Goal: Information Seeking & Learning: Learn about a topic

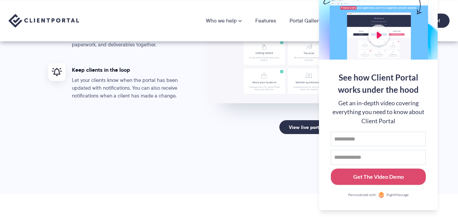
scroll to position [1352, 0]
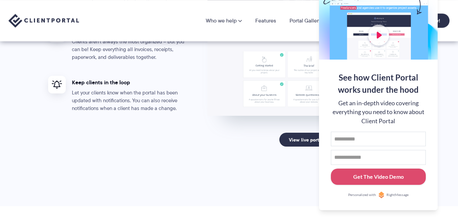
click at [453, 82] on section "Portals for your clients that look great, run smoothly, and professionalize you…" at bounding box center [229, 22] width 458 height 368
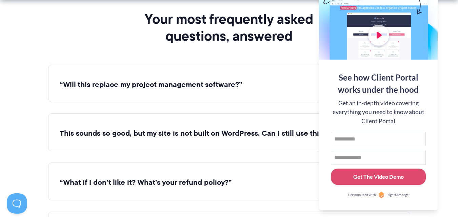
scroll to position [2471, 0]
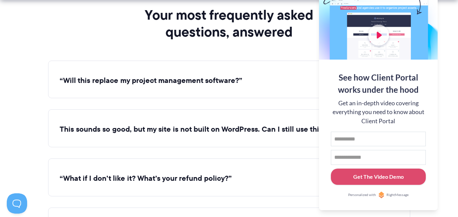
click at [231, 132] on button "This sounds so good, but my site is not built on WordPress. Can I still use thi…" at bounding box center [229, 129] width 339 height 11
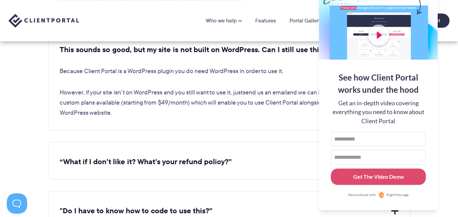
scroll to position [2538, 0]
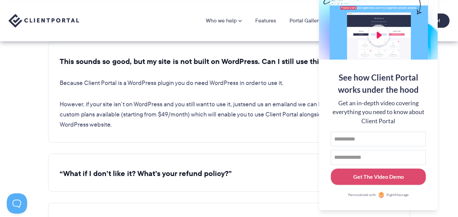
click at [456, 103] on section "Your most frequently asked questions, answered “Will this replace my project ma…" at bounding box center [229, 76] width 458 height 330
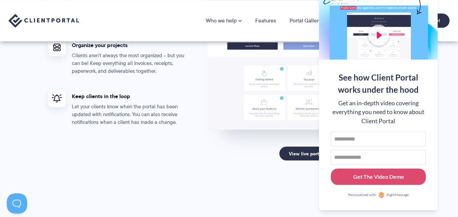
scroll to position [1217, 0]
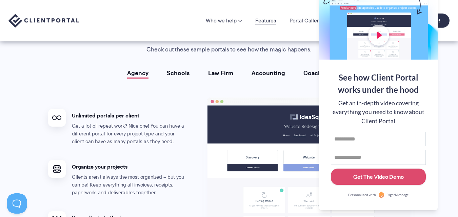
click at [270, 20] on link "Features" at bounding box center [265, 20] width 21 height 5
click at [269, 20] on link "Features" at bounding box center [265, 20] width 21 height 5
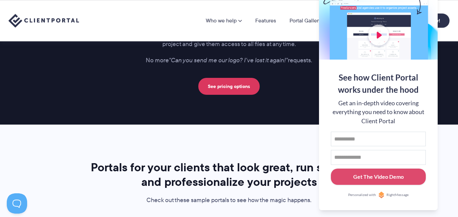
scroll to position [1047, 0]
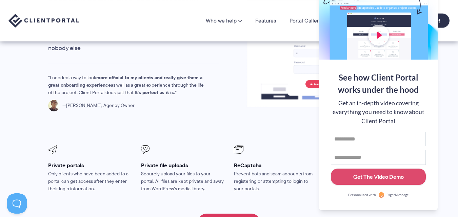
scroll to position [1134, 0]
